Goal: Check status: Check status

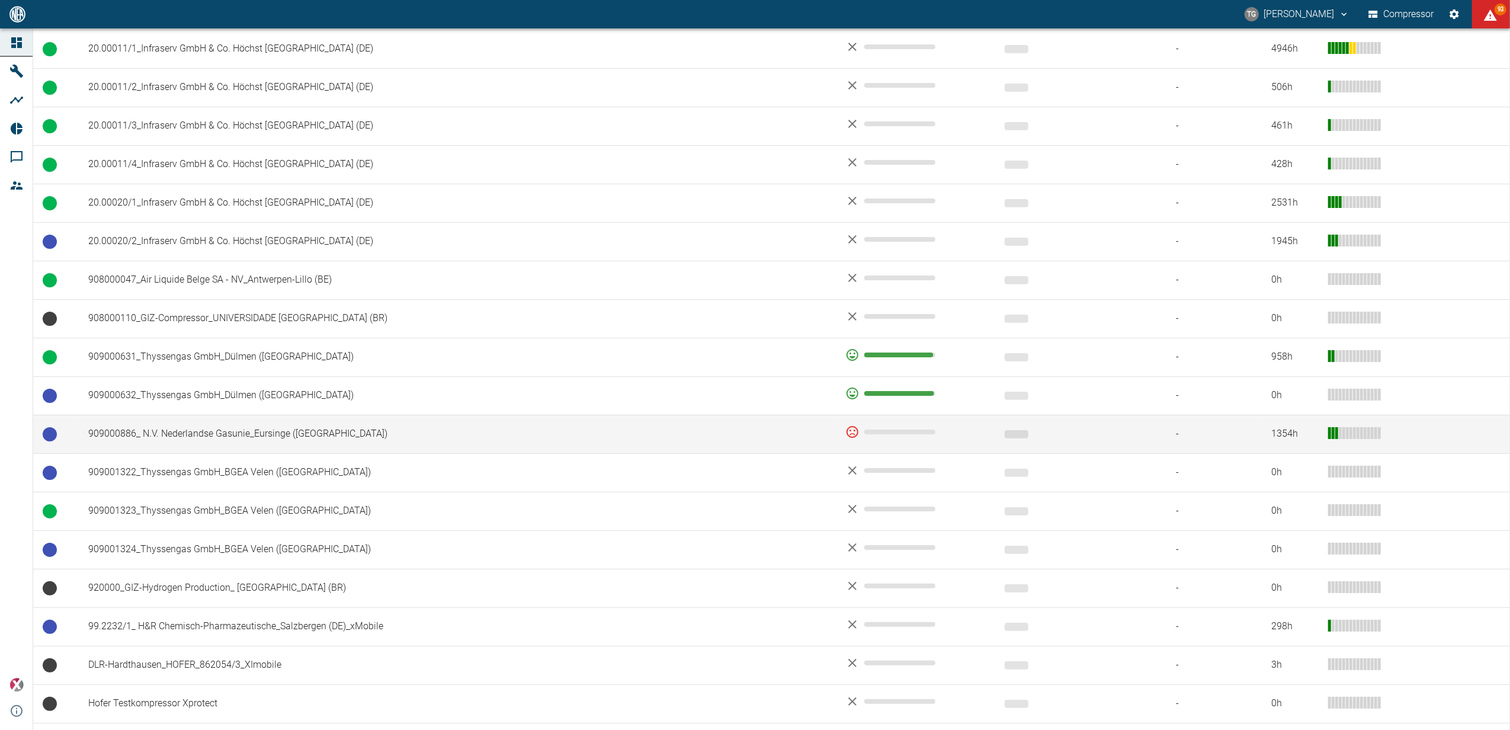
scroll to position [711, 0]
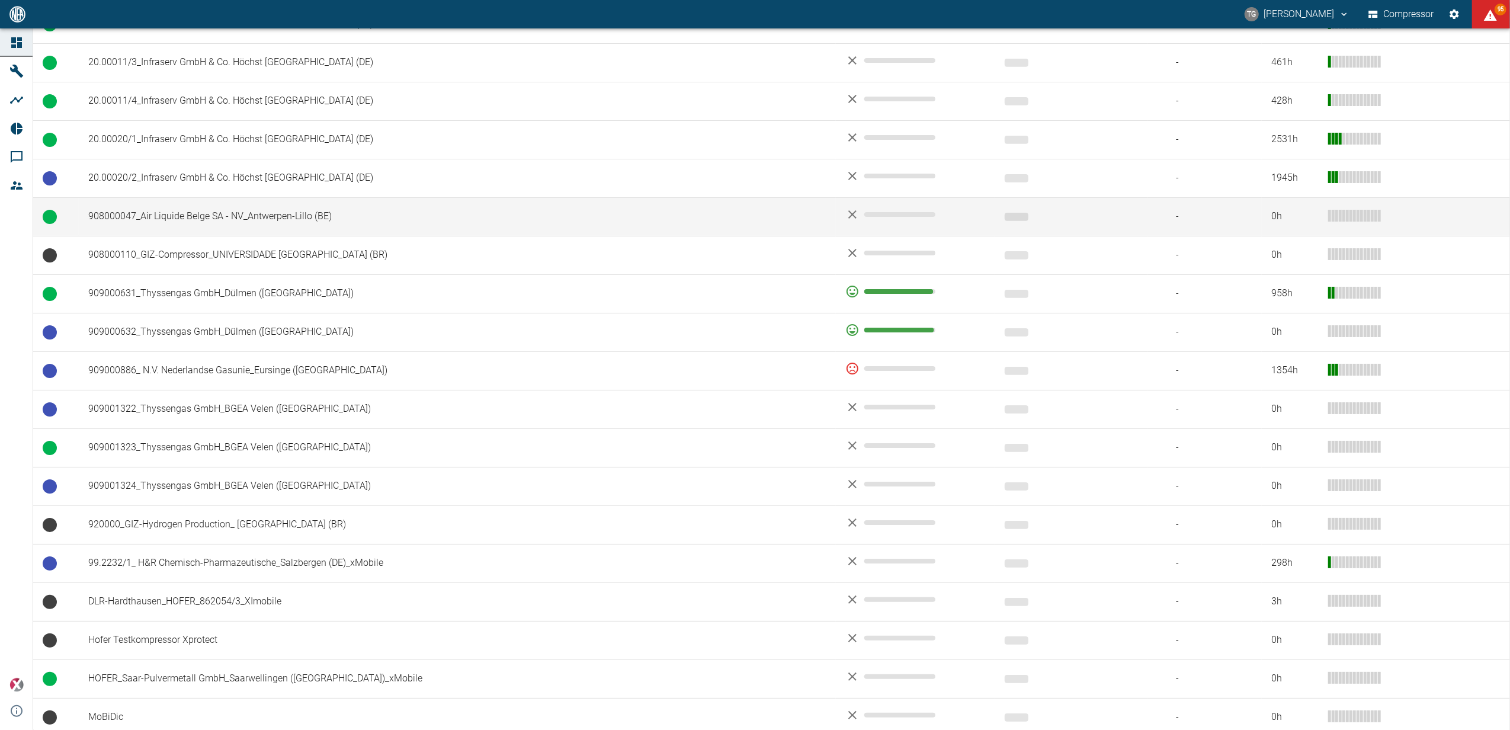
click at [302, 212] on td "908000047_Air Liquide Belge SA - NV_Antwerpen-Lillo (BE)" at bounding box center [457, 216] width 757 height 39
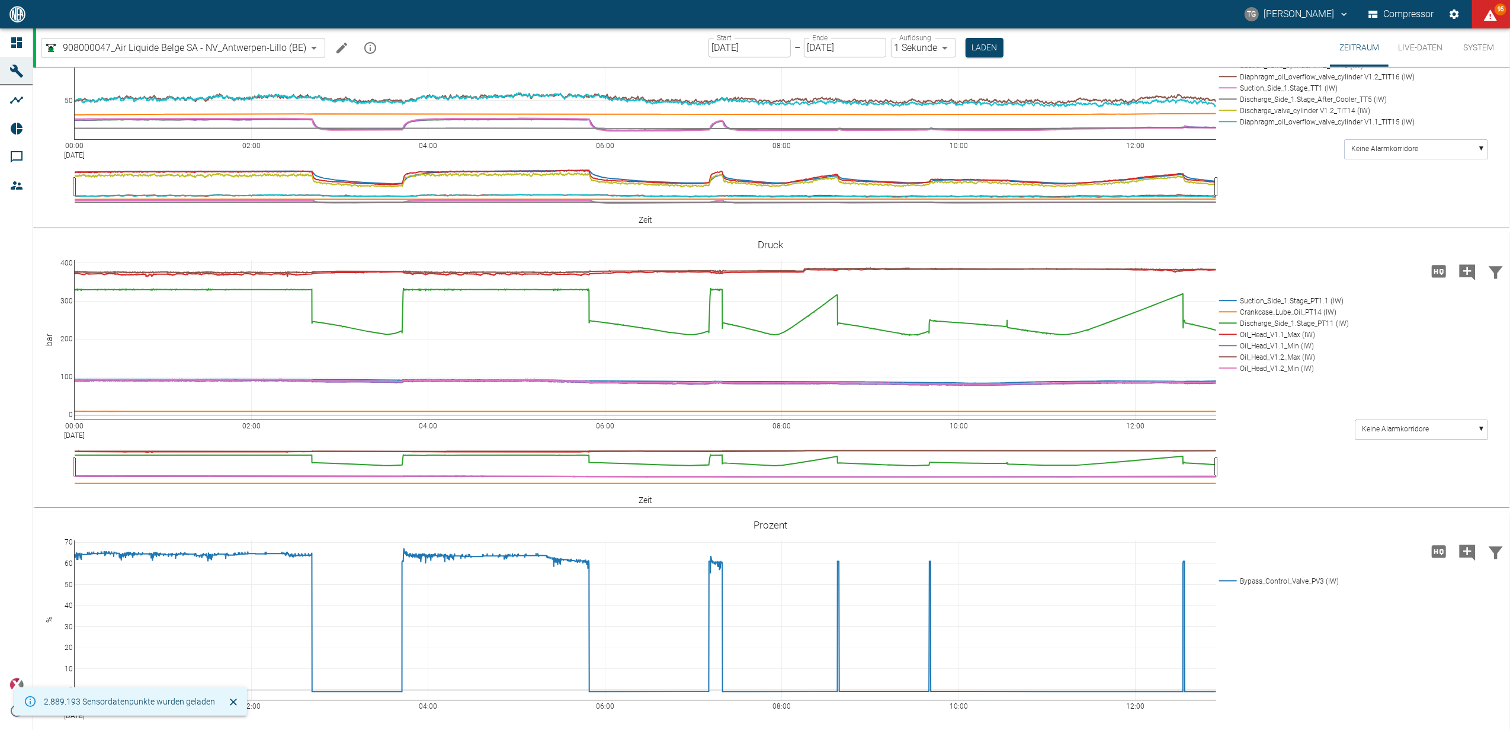
scroll to position [553, 0]
